Goal: Navigation & Orientation: Find specific page/section

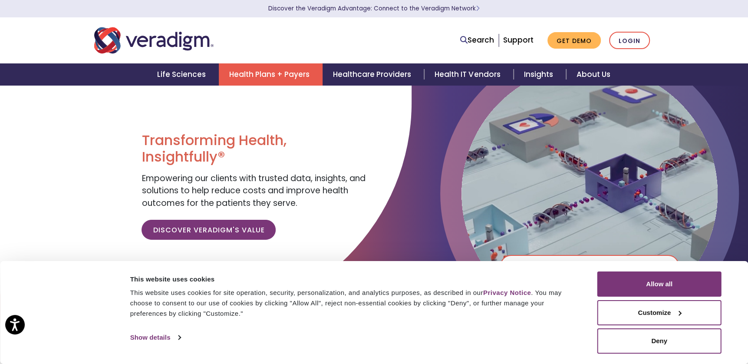
click at [262, 78] on link "Health Plans + Payers" at bounding box center [271, 74] width 104 height 22
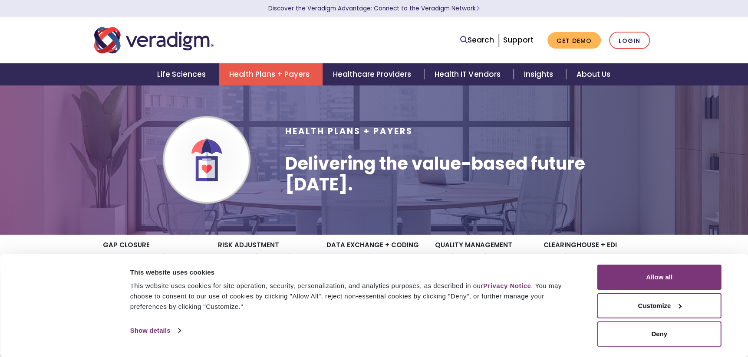
click at [150, 44] on img "Veradigm logo" at bounding box center [153, 40] width 119 height 29
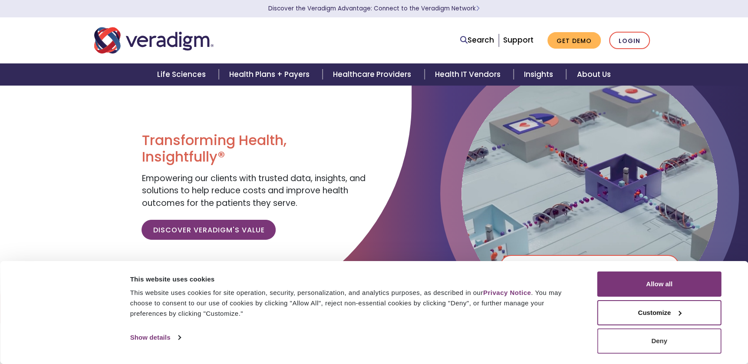
click at [662, 341] on button "Deny" at bounding box center [660, 340] width 124 height 25
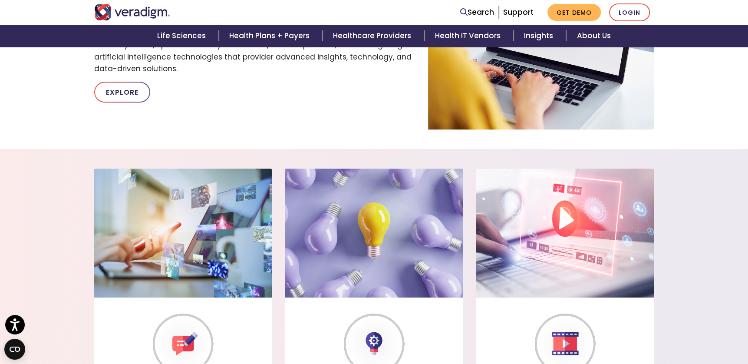
scroll to position [565, 0]
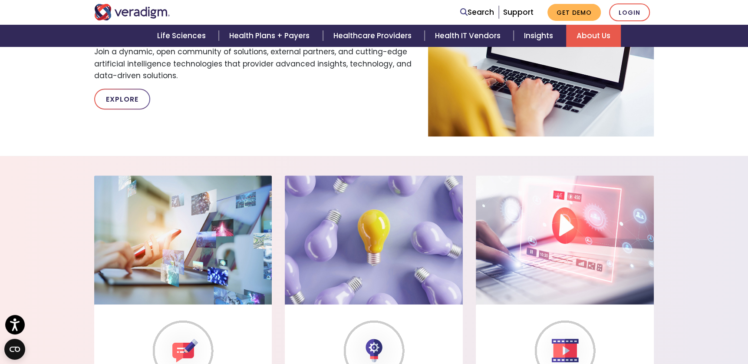
click at [601, 30] on link "About Us" at bounding box center [593, 36] width 55 height 22
